Goal: Task Accomplishment & Management: Use online tool/utility

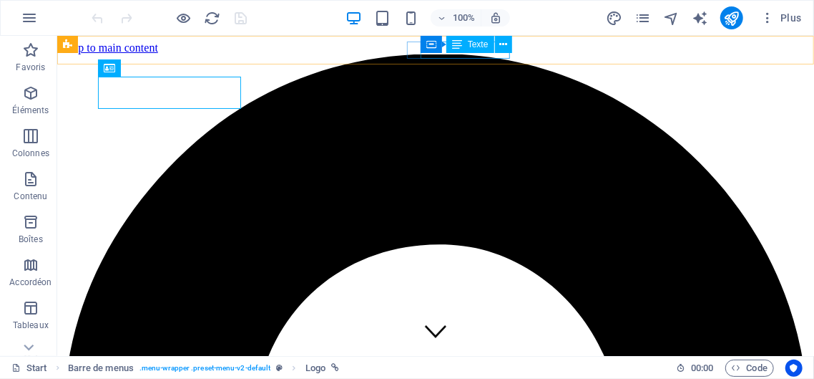
click at [483, 45] on span "Texte" at bounding box center [478, 44] width 21 height 9
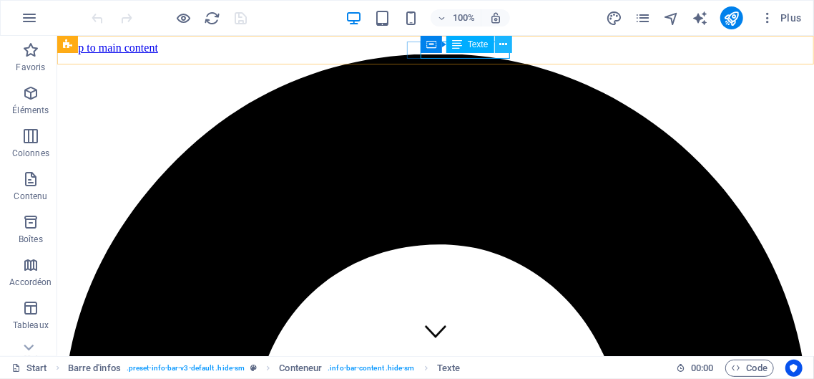
click at [503, 43] on icon at bounding box center [503, 44] width 8 height 15
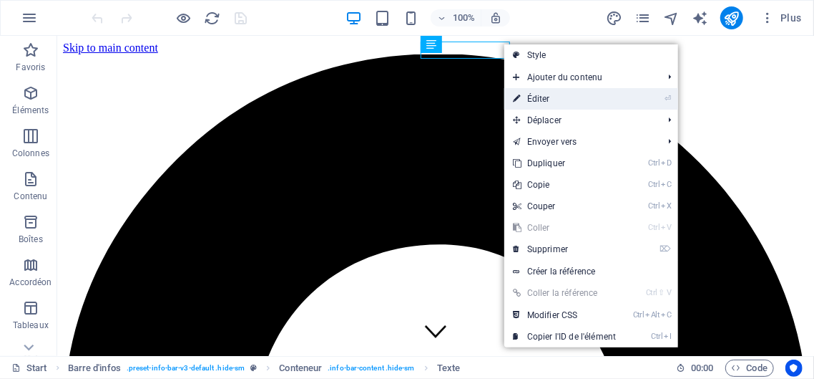
click at [540, 99] on link "⏎ Éditer" at bounding box center [564, 98] width 120 height 21
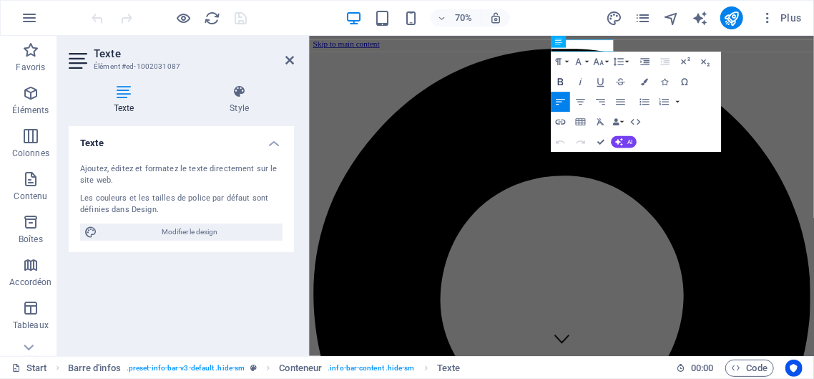
click at [562, 82] on icon "button" at bounding box center [560, 82] width 5 height 7
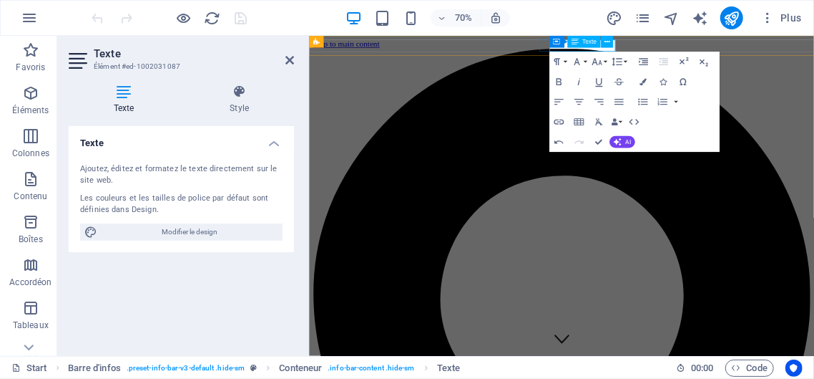
drag, startPoint x: 388, startPoint y: 21, endPoint x: 591, endPoint y: 46, distance: 204.7
click at [591, 46] on section "Favoris Éléments Colonnes Contenu Boîtes Accordéon Tableaux Fonctionnalités Ima…" at bounding box center [407, 196] width 814 height 320
click at [607, 40] on icon at bounding box center [608, 41] width 6 height 11
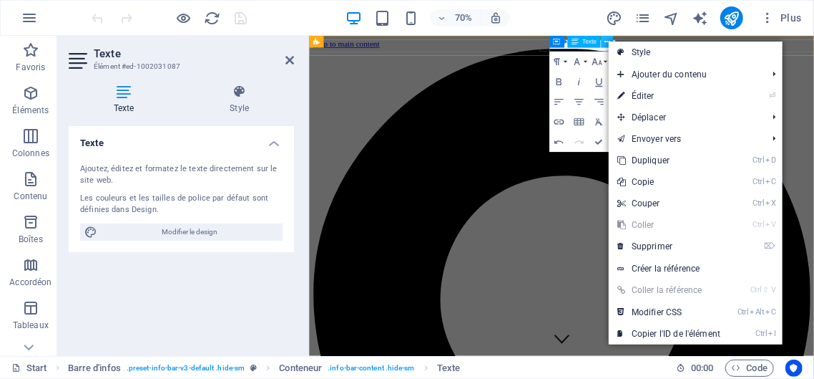
click at [607, 40] on icon at bounding box center [608, 41] width 6 height 11
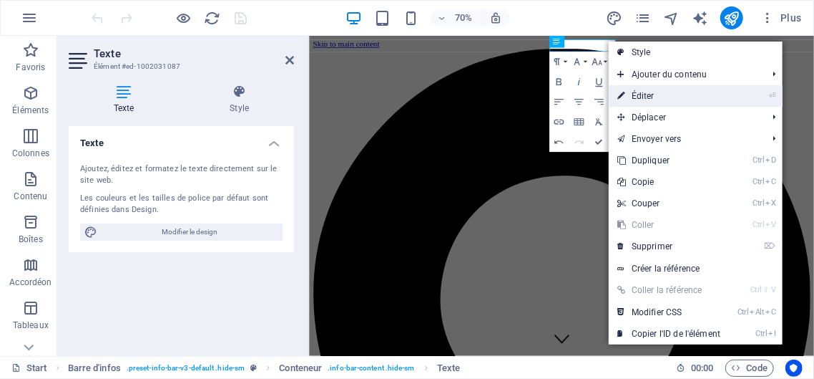
click at [645, 99] on link "⏎ Éditer" at bounding box center [669, 95] width 120 height 21
click at [645, 99] on icon "button" at bounding box center [642, 102] width 9 height 6
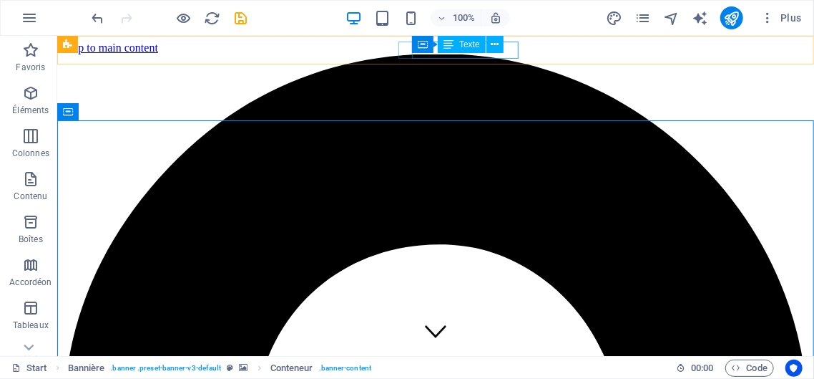
click at [474, 48] on span "Texte" at bounding box center [469, 44] width 21 height 9
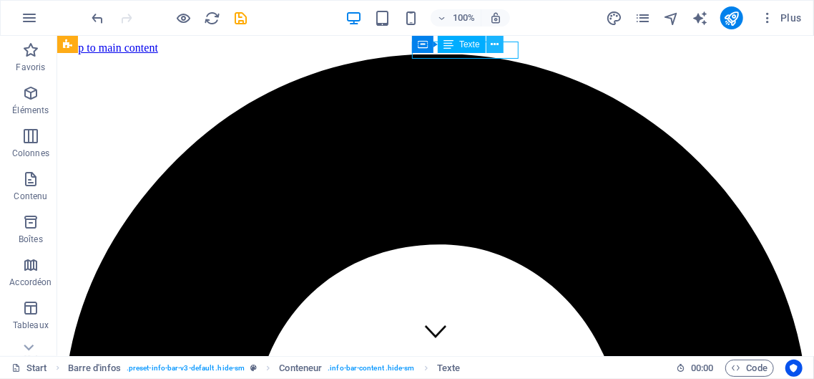
click at [496, 44] on icon at bounding box center [495, 44] width 8 height 15
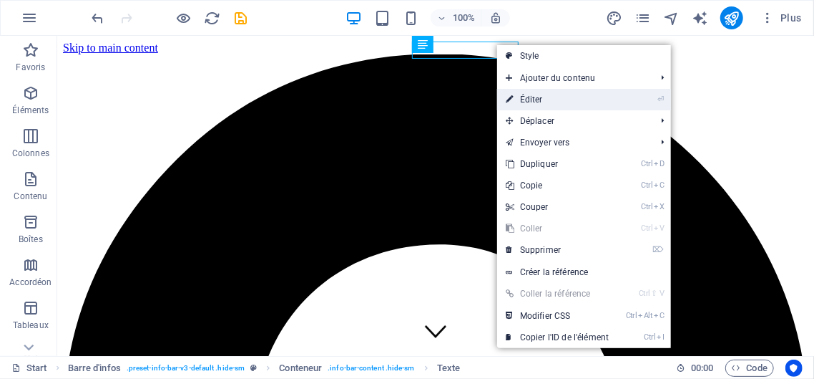
click at [538, 97] on link "⏎ Éditer" at bounding box center [557, 99] width 120 height 21
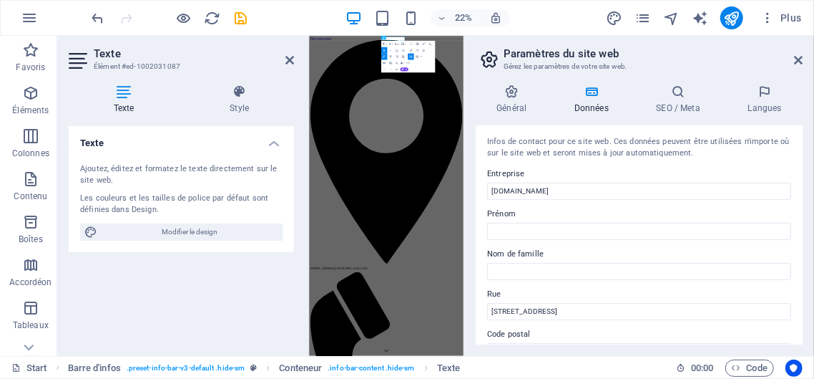
scroll to position [22, 0]
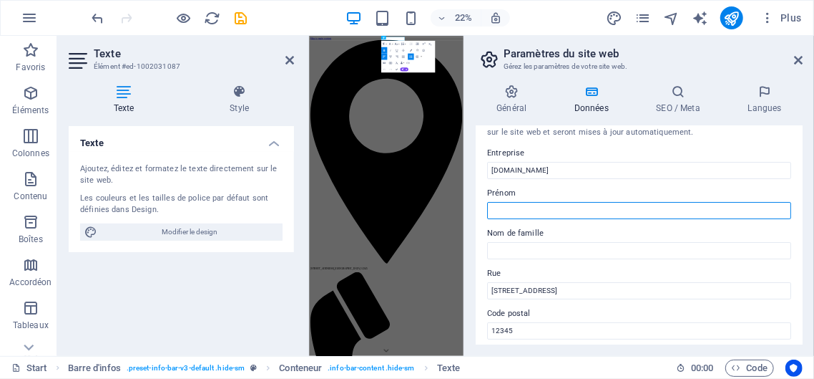
click at [507, 205] on input "Prénom" at bounding box center [639, 210] width 304 height 17
type input "[PERSON_NAME]"
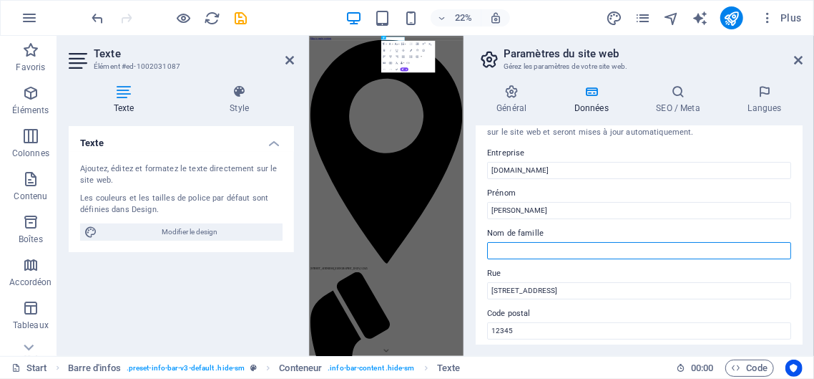
click at [512, 247] on input "Nom de famille" at bounding box center [639, 250] width 304 height 17
type input "gnayoro"
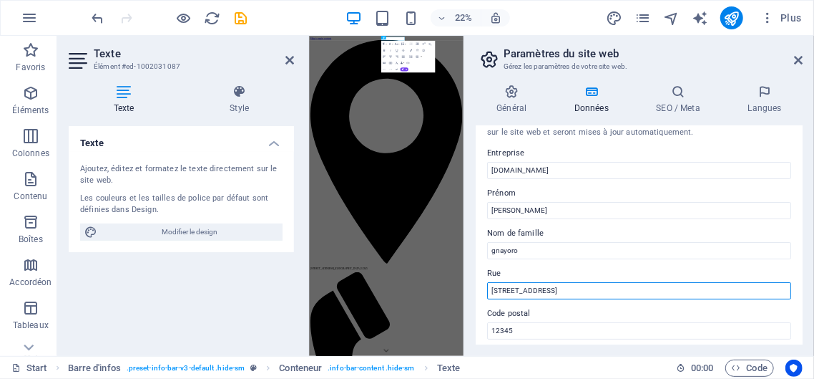
click at [565, 291] on input "[STREET_ADDRESS]" at bounding box center [639, 290] width 304 height 17
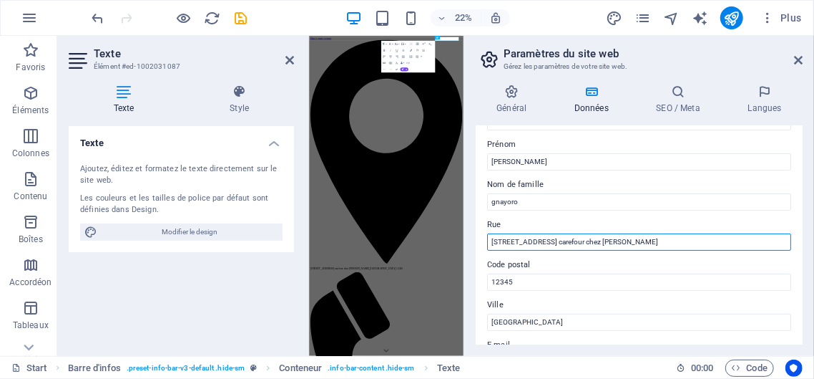
scroll to position [109, 0]
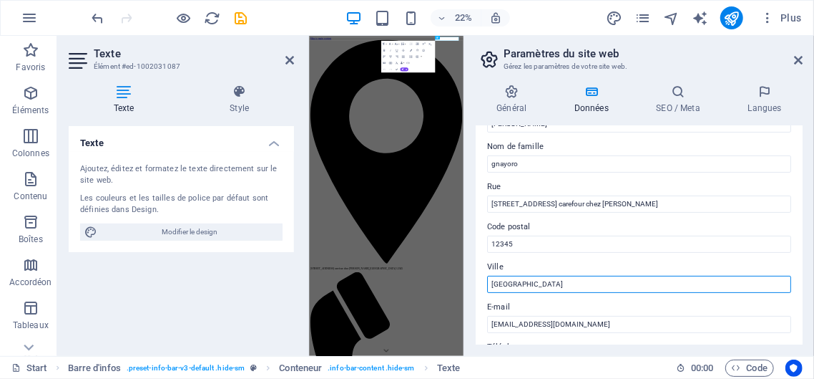
click at [542, 285] on input "[GEOGRAPHIC_DATA]" at bounding box center [639, 283] width 304 height 17
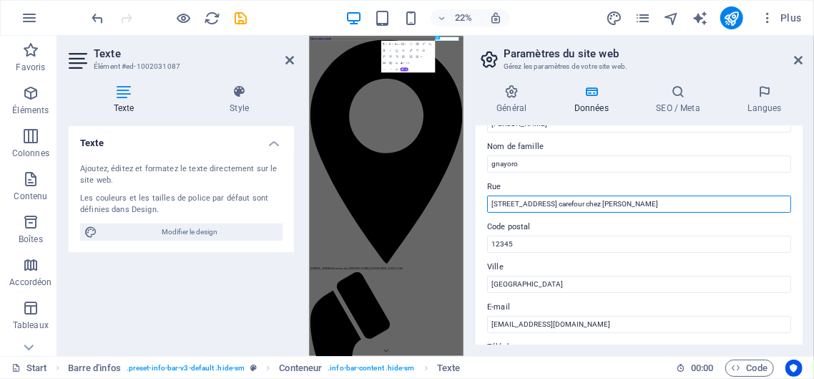
click at [675, 202] on input "[STREET_ADDRESS] carefour chez [PERSON_NAME]" at bounding box center [639, 203] width 304 height 17
type input "[STREET_ADDRESS] carefour chez [PERSON_NAME]"
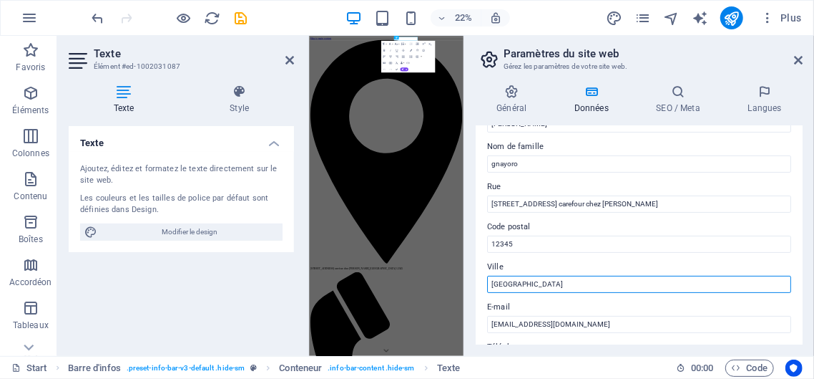
click at [544, 280] on input "[GEOGRAPHIC_DATA]" at bounding box center [639, 283] width 304 height 17
type input "A"
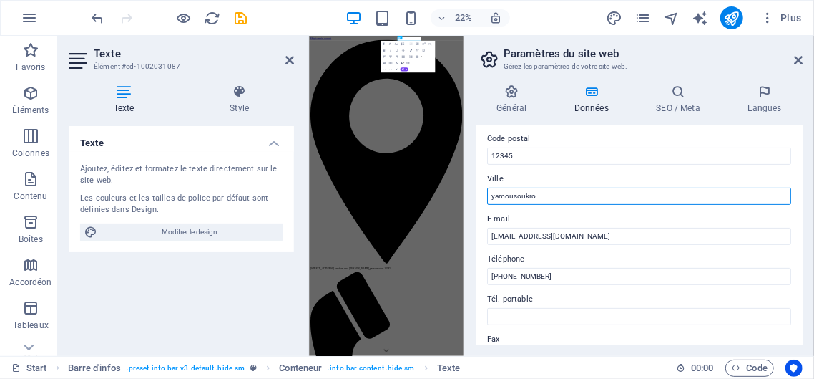
scroll to position [198, 0]
type input "yamousoukro"
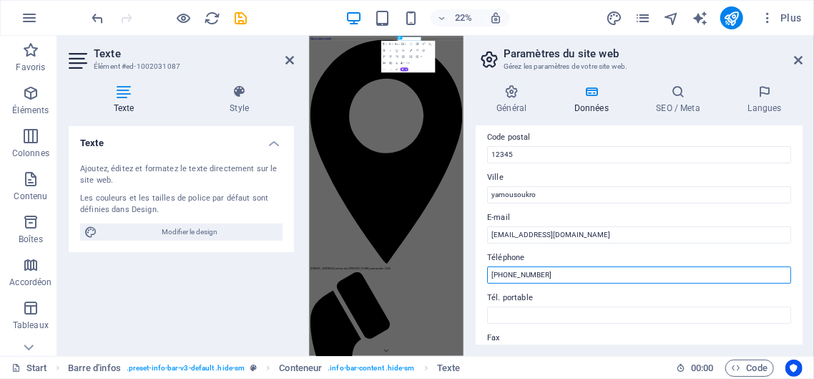
click at [552, 275] on input "[PHONE_NUMBER]" at bounding box center [639, 274] width 304 height 17
type input "[PHONE_NUMBER]"
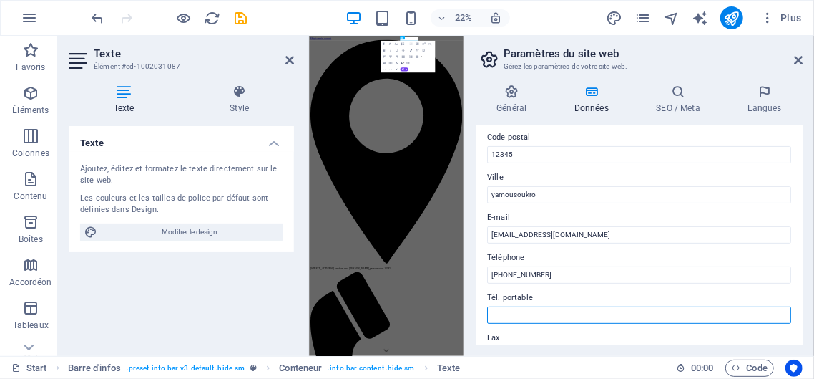
click at [523, 313] on input "Tél. portable" at bounding box center [639, 314] width 304 height 17
type input "002250707768334 / 0545050102 /0150237444"
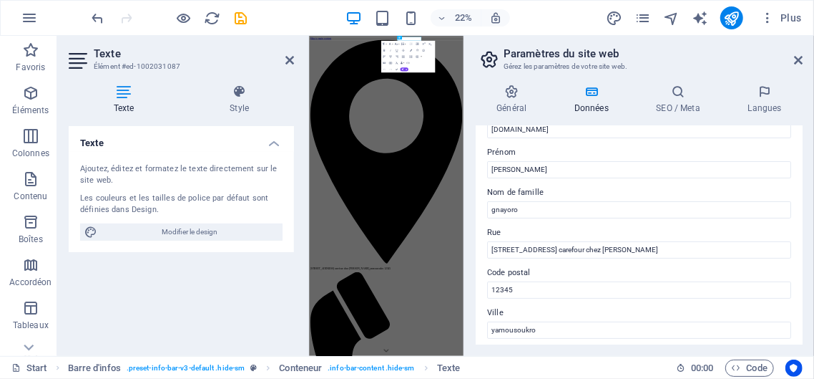
scroll to position [0, 0]
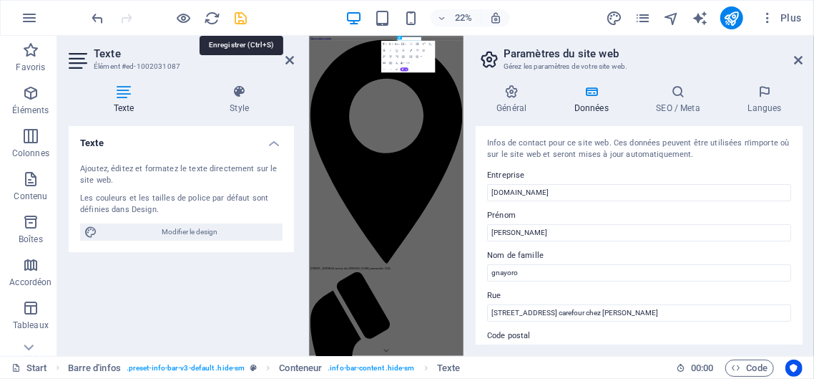
click at [243, 16] on icon "save" at bounding box center [241, 18] width 16 height 16
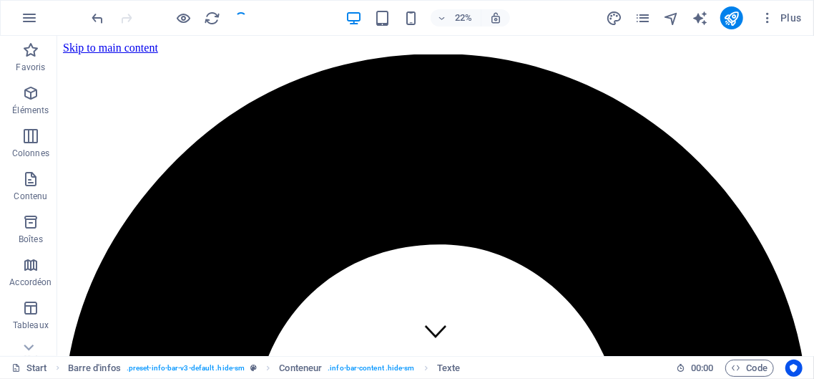
checkbox input "false"
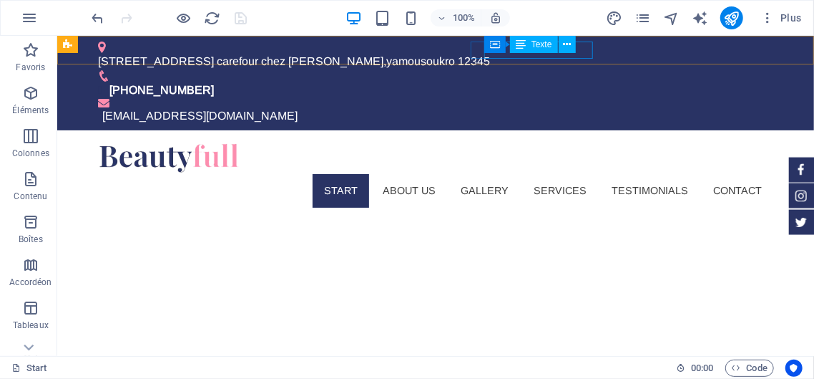
click at [546, 47] on span "Texte" at bounding box center [542, 44] width 21 height 9
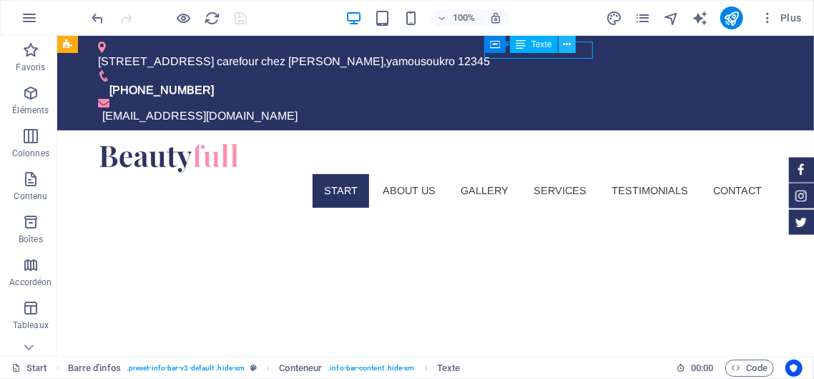
click at [571, 42] on icon at bounding box center [567, 44] width 8 height 15
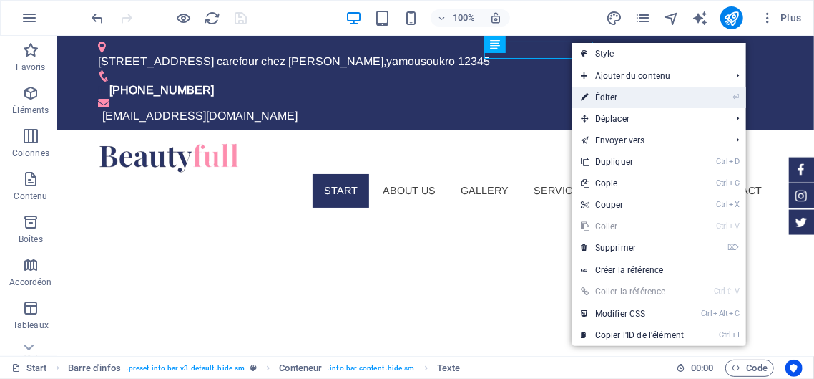
click at [611, 100] on link "⏎ Éditer" at bounding box center [632, 97] width 120 height 21
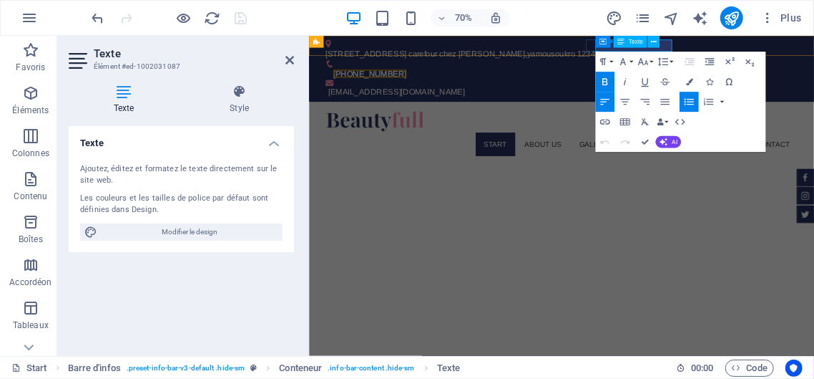
click at [666, 42] on div "Conteneur Texte" at bounding box center [631, 42] width 70 height 13
click at [635, 42] on span "Texte" at bounding box center [636, 42] width 14 height 6
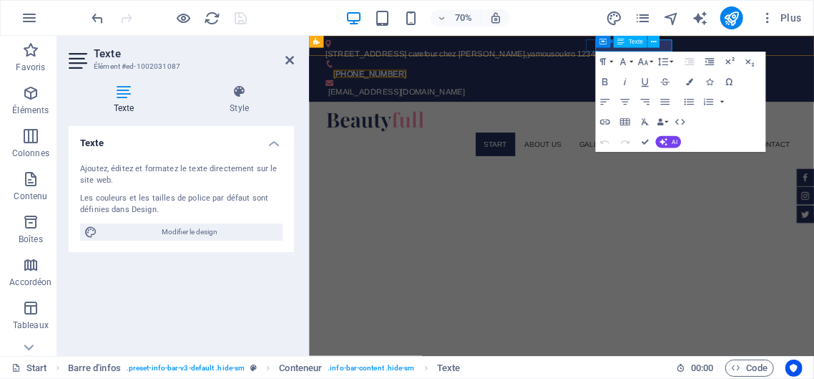
click at [635, 42] on span "Texte" at bounding box center [636, 42] width 14 height 6
click at [656, 42] on icon at bounding box center [654, 41] width 6 height 11
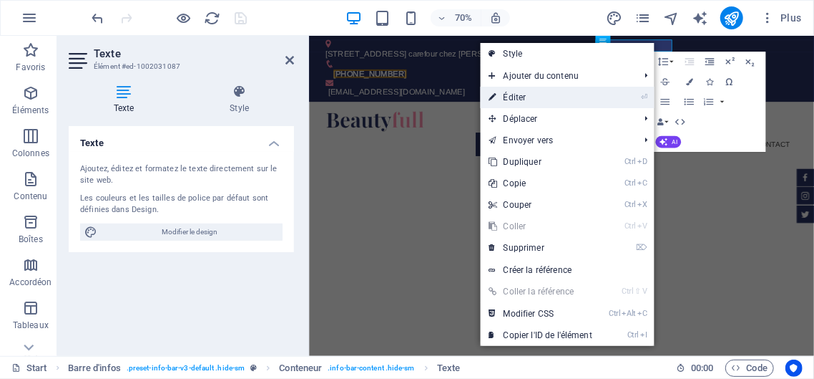
click at [532, 97] on link "⏎ Éditer" at bounding box center [541, 97] width 120 height 21
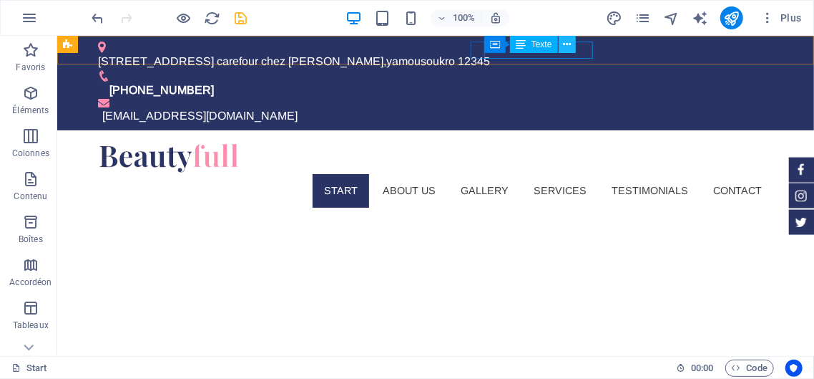
click at [568, 43] on icon at bounding box center [567, 44] width 8 height 15
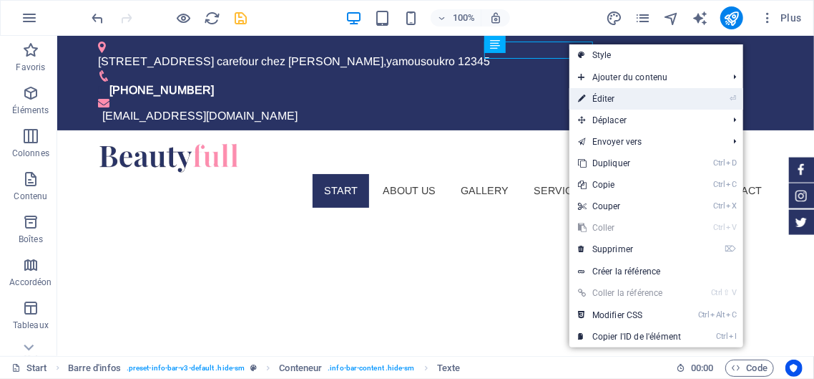
click at [607, 99] on link "⏎ Éditer" at bounding box center [630, 98] width 120 height 21
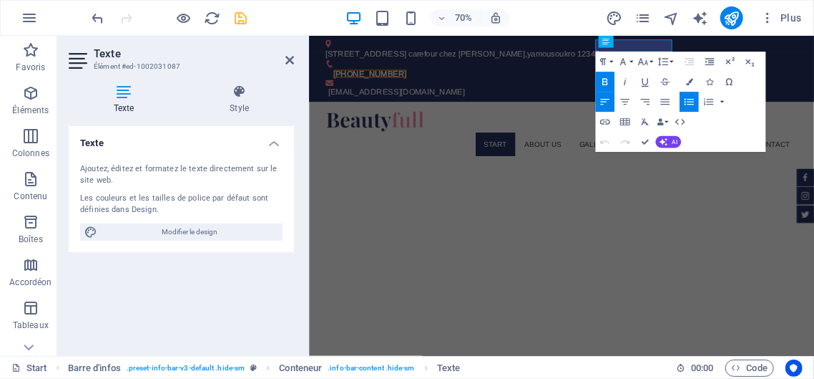
click at [605, 82] on icon "button" at bounding box center [604, 82] width 5 height 7
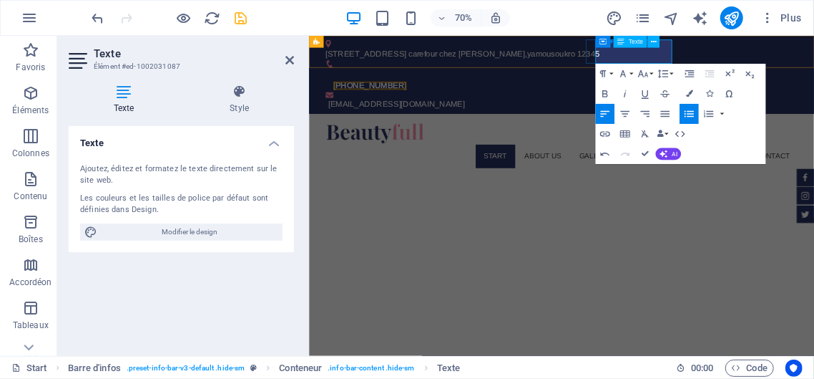
click at [448, 100] on span "[PHONE_NUMBER]" at bounding box center [395, 106] width 104 height 12
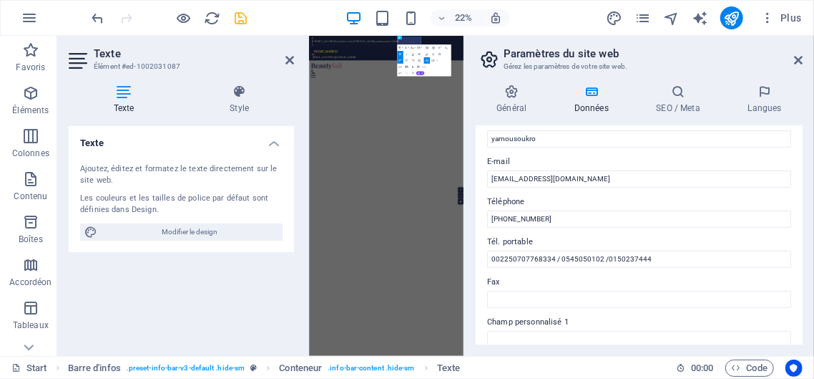
scroll to position [248, 0]
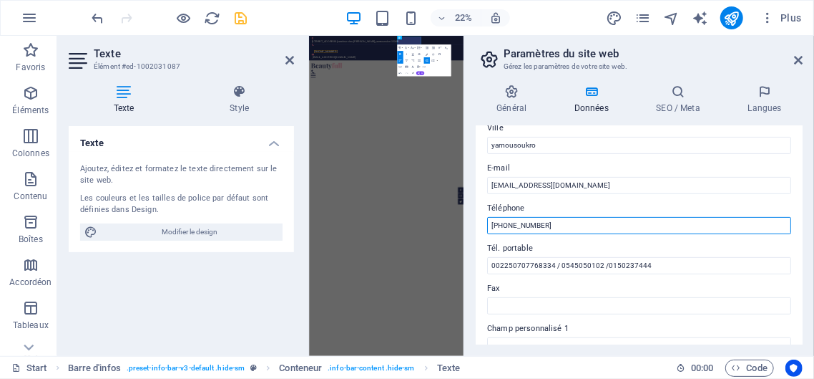
click at [557, 222] on input "[PHONE_NUMBER]" at bounding box center [639, 225] width 304 height 17
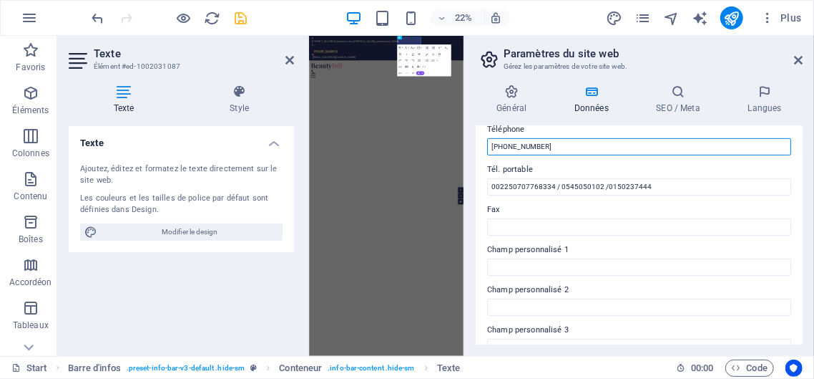
scroll to position [315, 0]
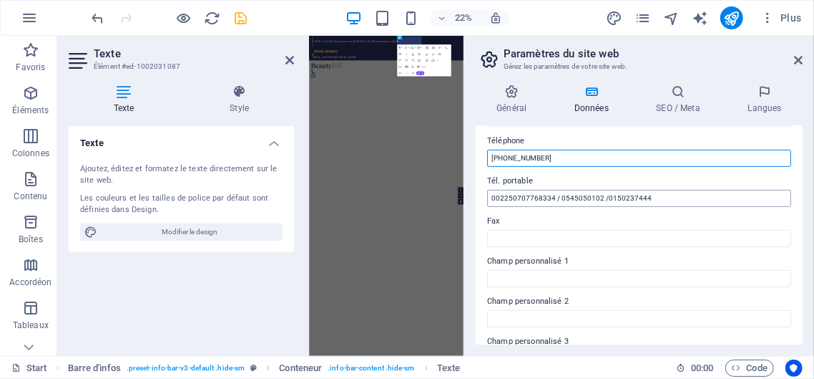
type input "[PHONE_NUMBER]"
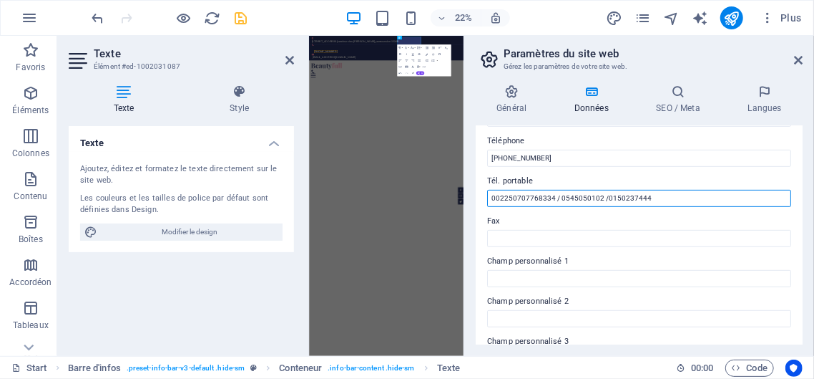
click at [552, 195] on input "002250707768334 / 0545050102 /0150237444" at bounding box center [639, 198] width 304 height 17
type input "002250709093470 / 0545050102 /0150237444"
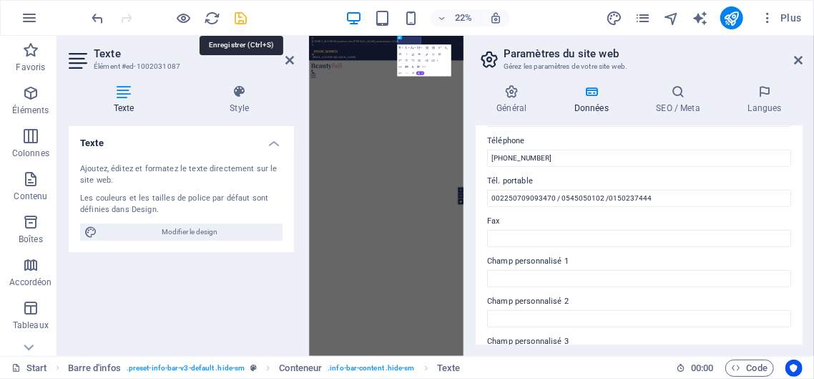
click at [238, 16] on icon "save" at bounding box center [241, 18] width 16 height 16
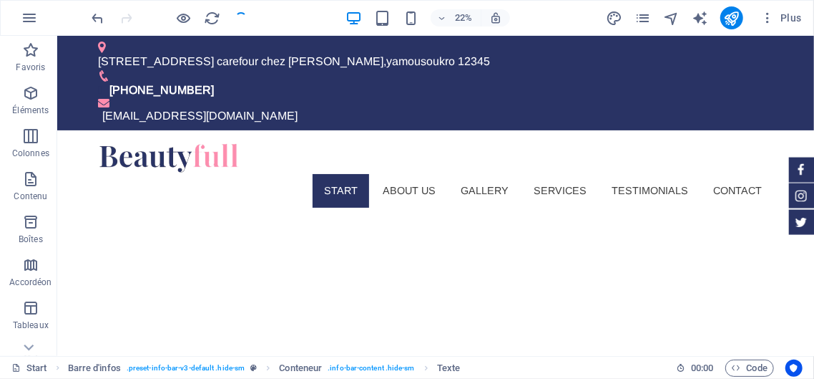
checkbox input "false"
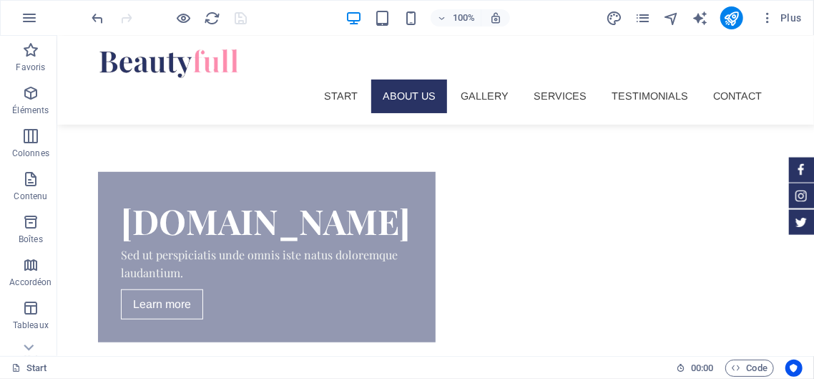
scroll to position [368, 0]
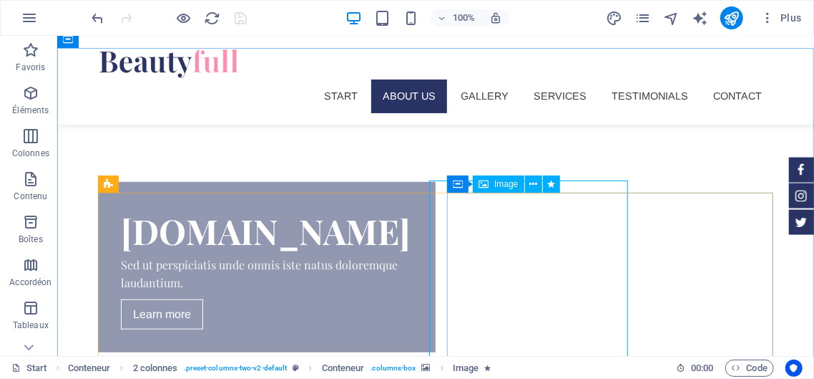
click at [508, 188] on span "Image" at bounding box center [506, 184] width 24 height 9
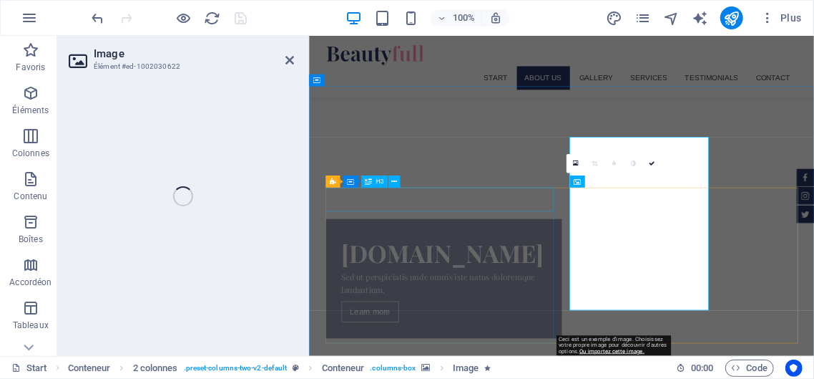
select select "%"
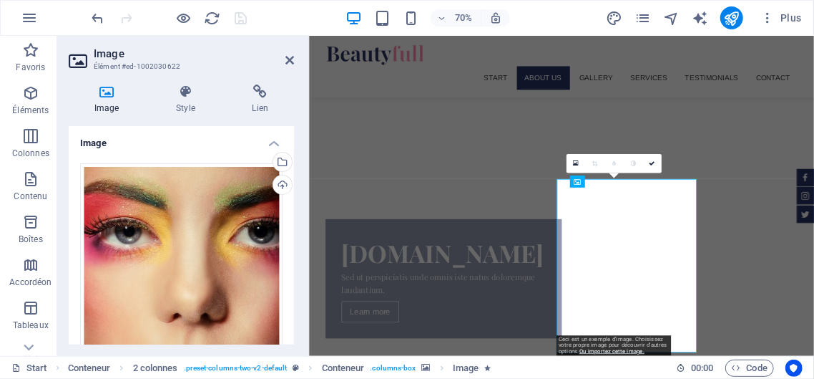
click at [111, 94] on icon at bounding box center [107, 91] width 76 height 14
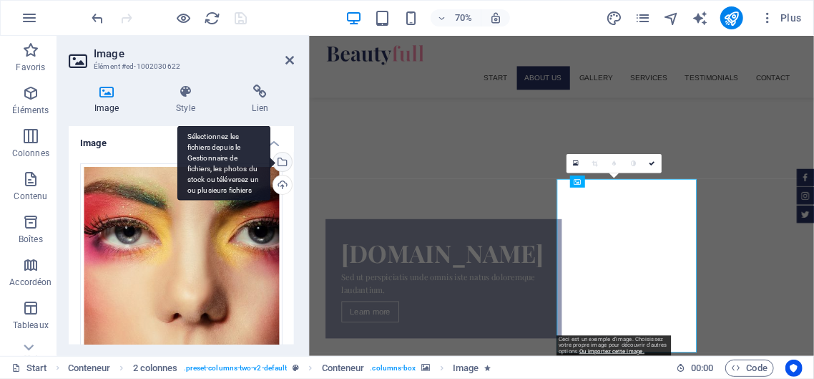
click at [283, 160] on div "Sélectionnez les fichiers depuis le Gestionnaire de fichiers, les photos du sto…" at bounding box center [280, 162] width 21 height 21
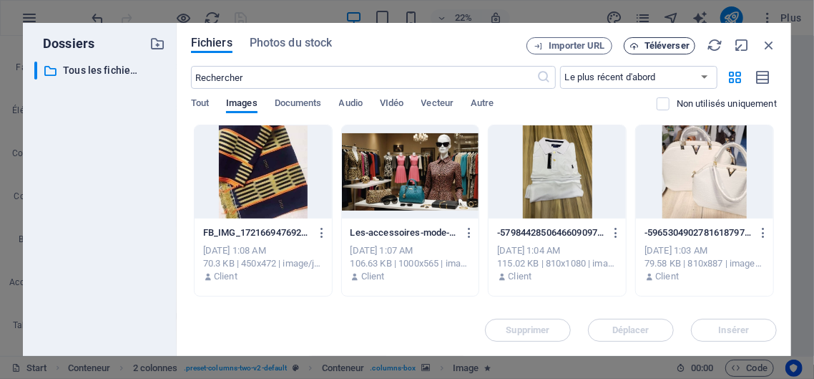
click at [660, 43] on span "Téléverser" at bounding box center [667, 46] width 45 height 9
click at [765, 42] on icon "button" at bounding box center [769, 45] width 16 height 16
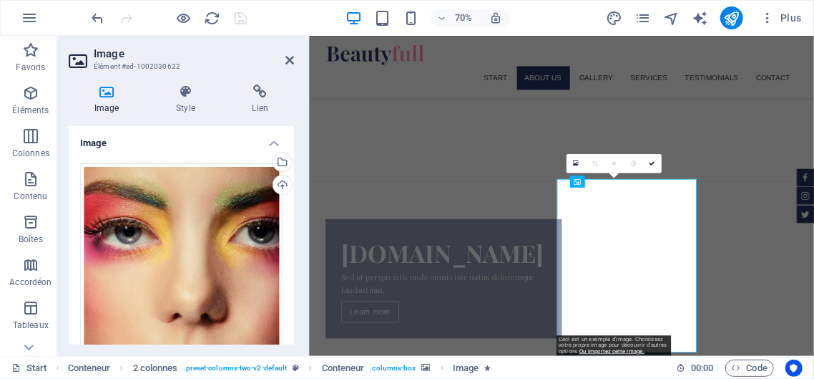
click at [321, 6] on div "70% Plus" at bounding box center [407, 18] width 813 height 34
click at [571, 13] on div "70% Plus" at bounding box center [448, 17] width 718 height 23
click at [290, 59] on icon at bounding box center [289, 59] width 9 height 11
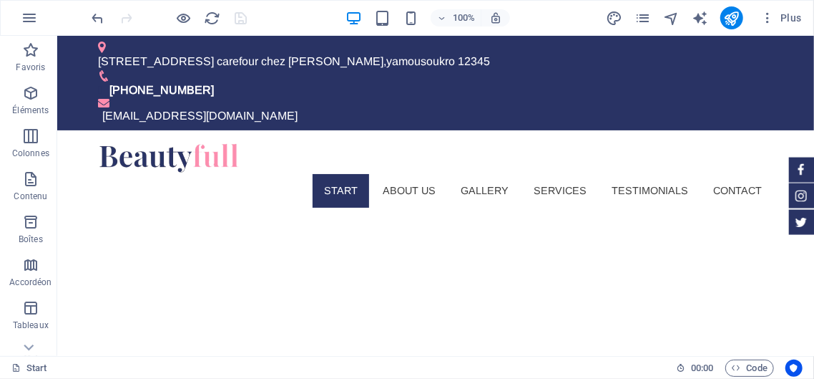
scroll to position [10, 0]
